Goal: Task Accomplishment & Management: Manage account settings

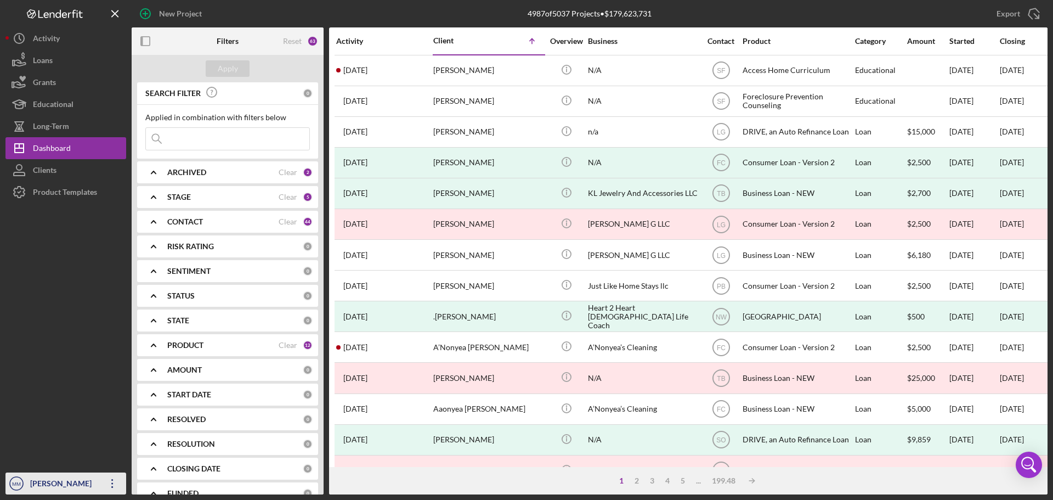
click at [113, 485] on icon "Icon/Overflow" at bounding box center [112, 482] width 27 height 27
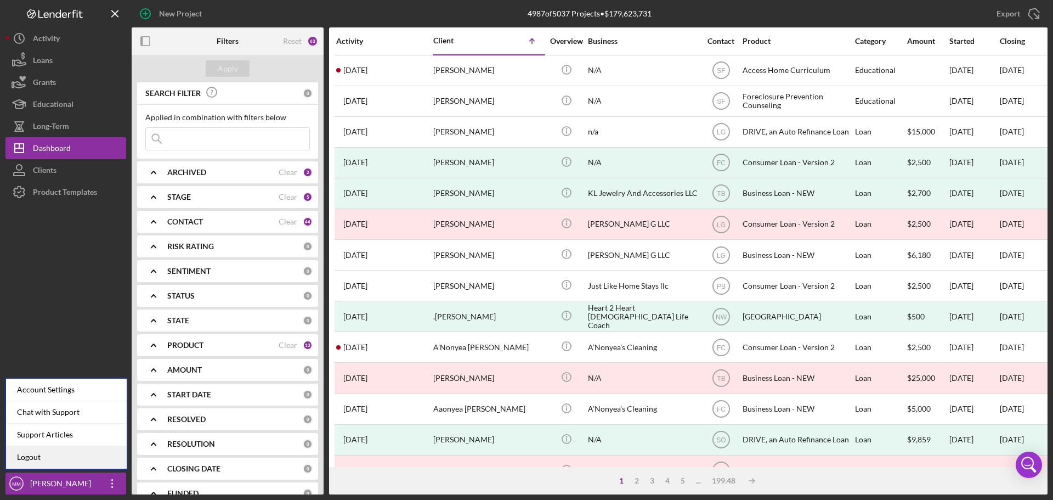
click at [51, 452] on link "Logout" at bounding box center [66, 457] width 121 height 22
